Goal: Task Accomplishment & Management: Use online tool/utility

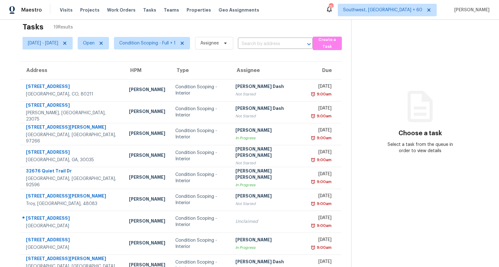
scroll to position [1, 0]
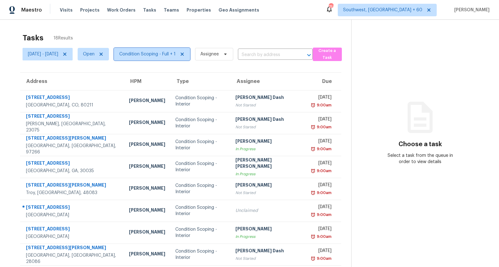
click at [160, 51] on span "Condition Scoping - Full + 1" at bounding box center [147, 54] width 56 height 6
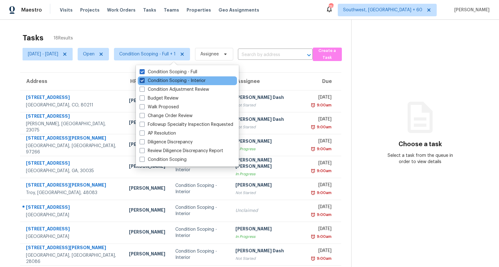
click at [154, 83] on label "Condition Scoping - Interior" at bounding box center [173, 81] width 66 height 6
click at [144, 82] on input "Condition Scoping - Interior" at bounding box center [142, 80] width 4 height 4
checkbox input "false"
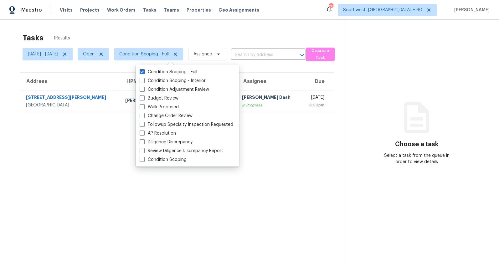
click at [163, 33] on div "Tasks 1 Results" at bounding box center [184, 38] width 322 height 16
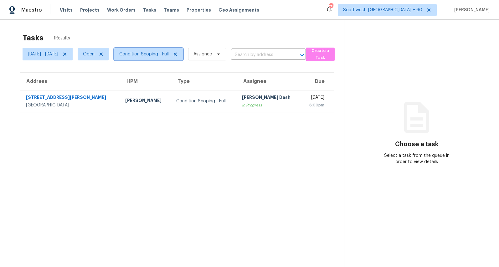
click at [165, 56] on span "Condition Scoping - Full" at bounding box center [144, 54] width 50 height 6
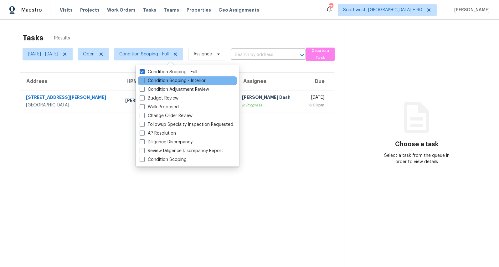
click at [163, 79] on label "Condition Scoping - Interior" at bounding box center [173, 81] width 66 height 6
click at [144, 79] on input "Condition Scoping - Interior" at bounding box center [142, 80] width 4 height 4
checkbox input "true"
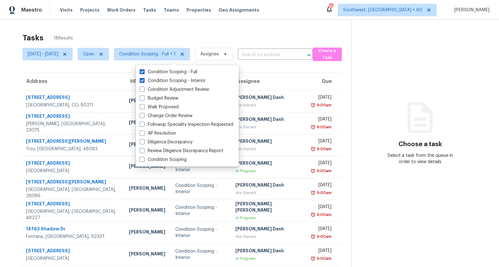
click at [117, 33] on div "Tasks 18 Results" at bounding box center [187, 38] width 329 height 16
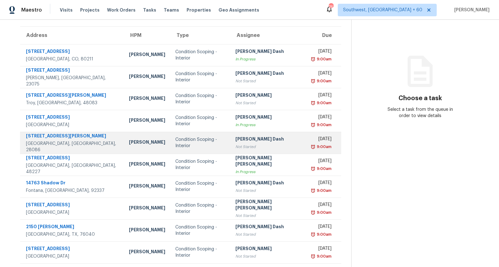
scroll to position [45, 0]
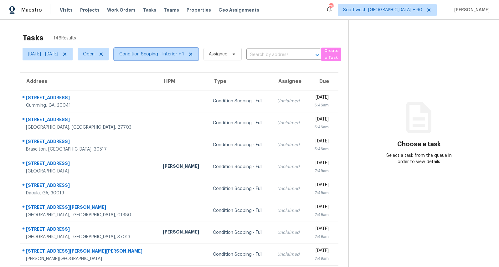
click at [163, 53] on span "Condition Scoping - Interior + 1" at bounding box center [151, 54] width 65 height 6
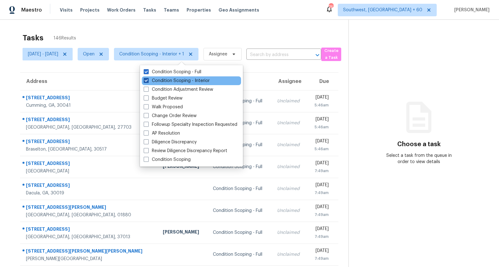
click at [163, 79] on label "Condition Scoping - Interior" at bounding box center [177, 81] width 66 height 6
click at [148, 79] on input "Condition Scoping - Interior" at bounding box center [146, 80] width 4 height 4
checkbox input "false"
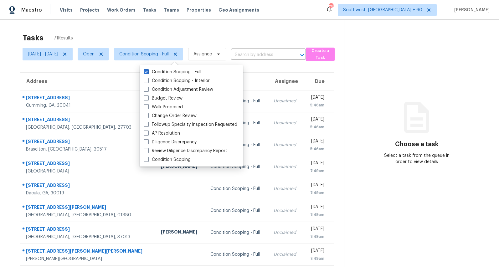
click at [145, 30] on div "Tasks 71 Results" at bounding box center [184, 38] width 322 height 16
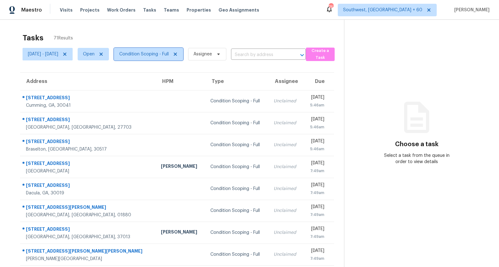
click at [160, 54] on span "Condition Scoping - Full" at bounding box center [144, 54] width 50 height 6
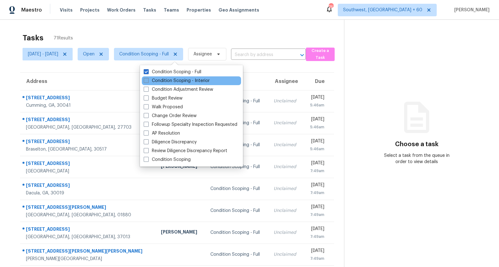
click at [163, 79] on label "Condition Scoping - Interior" at bounding box center [177, 81] width 66 height 6
click at [148, 79] on input "Condition Scoping - Interior" at bounding box center [146, 80] width 4 height 4
checkbox input "true"
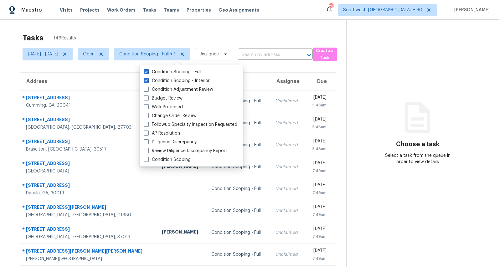
click at [142, 34] on div "Tasks 146 Results" at bounding box center [185, 38] width 324 height 16
